Goal: Information Seeking & Learning: Learn about a topic

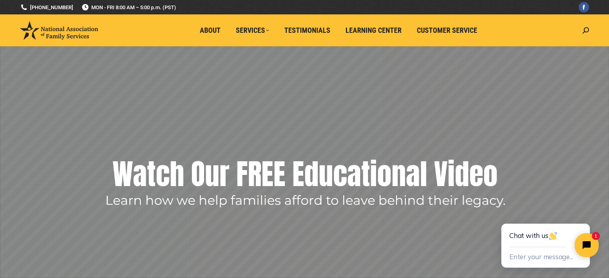
click at [70, 27] on img at bounding box center [59, 30] width 78 height 18
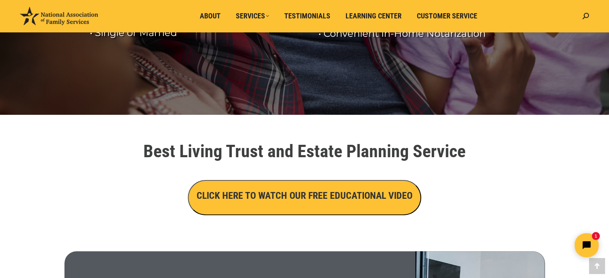
scroll to position [194, 0]
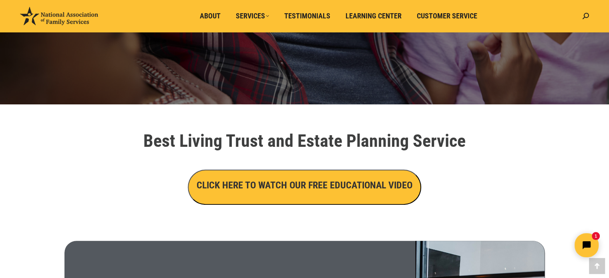
click at [323, 183] on h3 "CLICK HERE TO WATCH OUR FREE EDUCATIONAL VIDEO" at bounding box center [304, 185] width 216 height 14
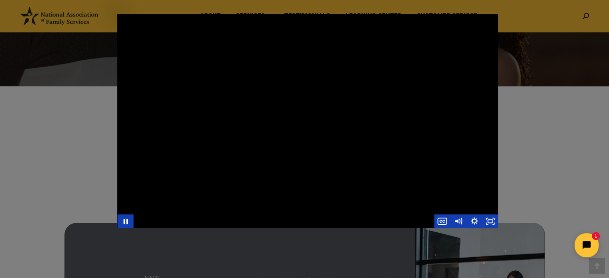
scroll to position [218, 0]
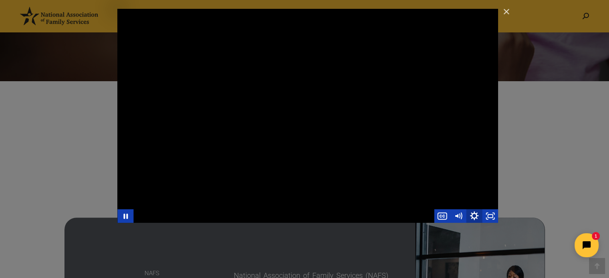
click at [474, 216] on icon "Show settings menu" at bounding box center [473, 216] width 19 height 16
click at [474, 216] on icon "Hide settings menu" at bounding box center [473, 216] width 19 height 16
click at [474, 216] on icon "Show settings menu" at bounding box center [473, 216] width 19 height 16
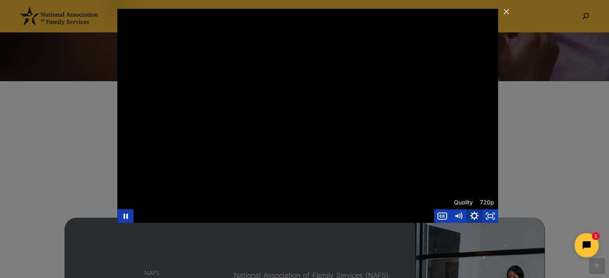
click at [477, 215] on icon "Hide settings menu" at bounding box center [473, 216] width 19 height 16
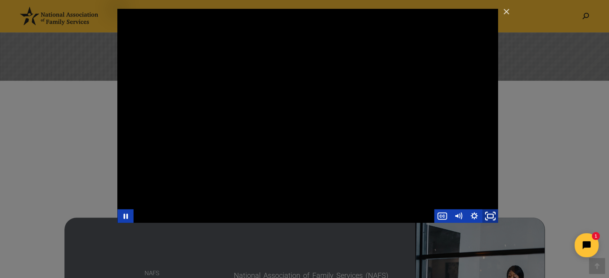
click at [489, 216] on icon "Fullscreen" at bounding box center [489, 216] width 19 height 16
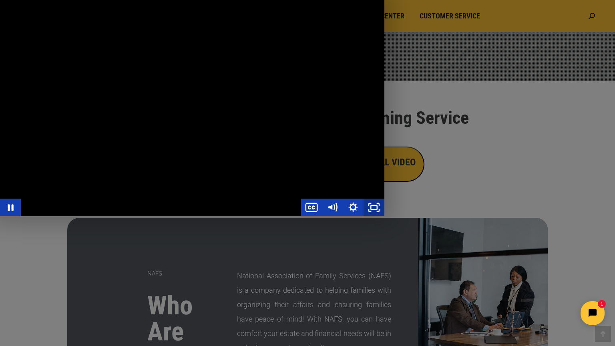
click at [384, 216] on icon "Unfullscreen" at bounding box center [373, 207] width 21 height 18
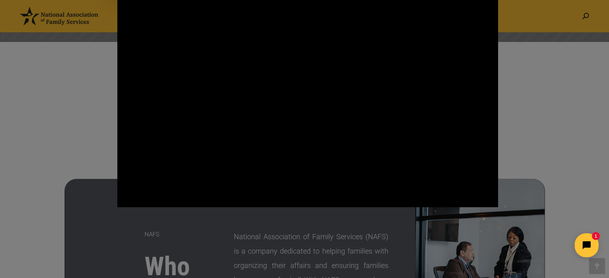
scroll to position [254, 0]
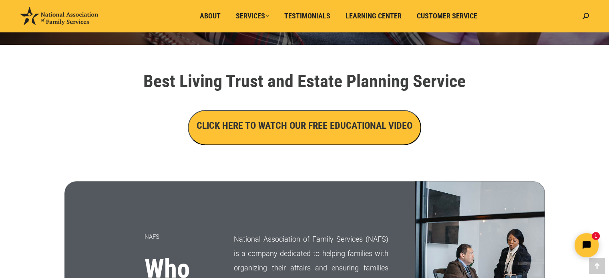
click at [365, 129] on h3 "CLICK HERE TO WATCH OUR FREE EDUCATIONAL VIDEO" at bounding box center [304, 126] width 216 height 14
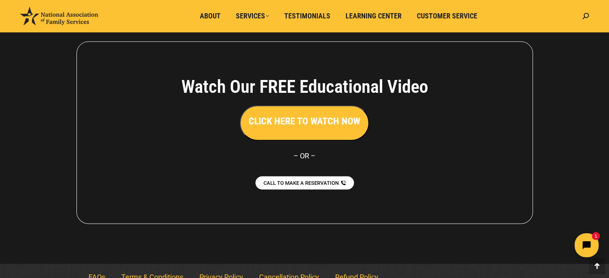
scroll to position [1811, 0]
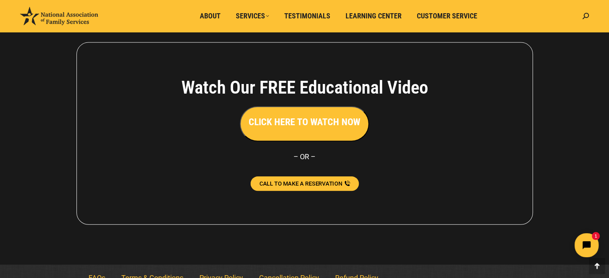
click at [315, 183] on span "CALL TO MAKE A RESERVATION" at bounding box center [300, 184] width 83 height 6
